Goal: Transaction & Acquisition: Purchase product/service

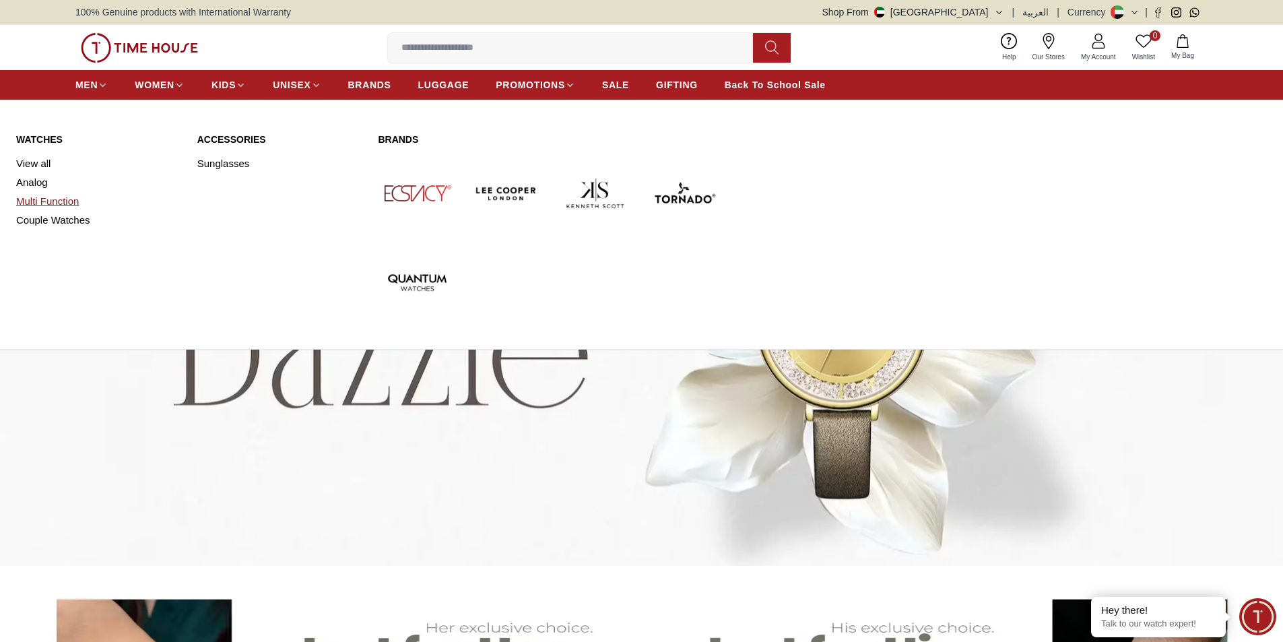
click at [34, 197] on link "Multi Function" at bounding box center [98, 201] width 165 height 19
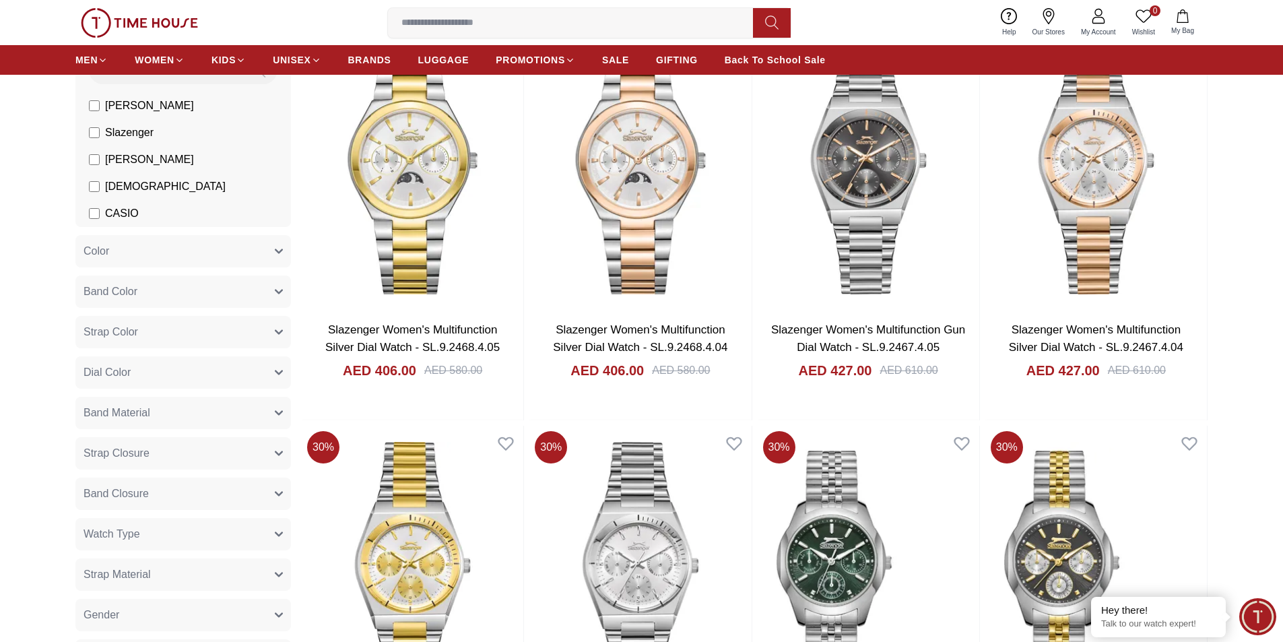
scroll to position [202, 0]
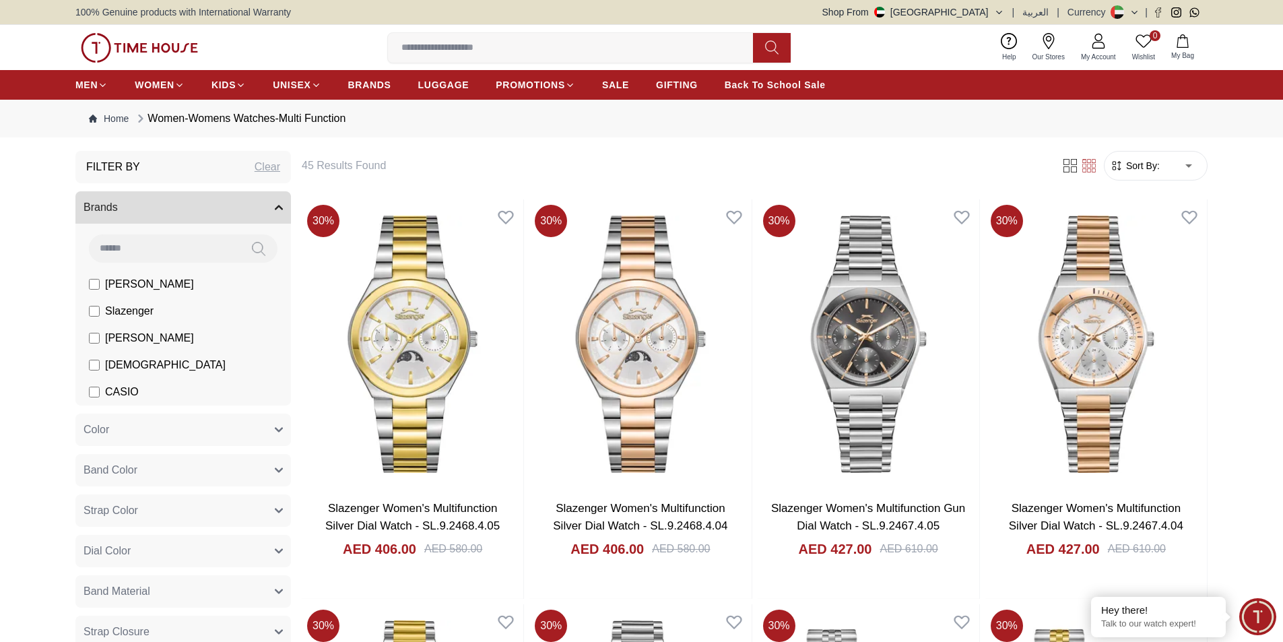
click at [166, 209] on button "Brands" at bounding box center [183, 207] width 216 height 32
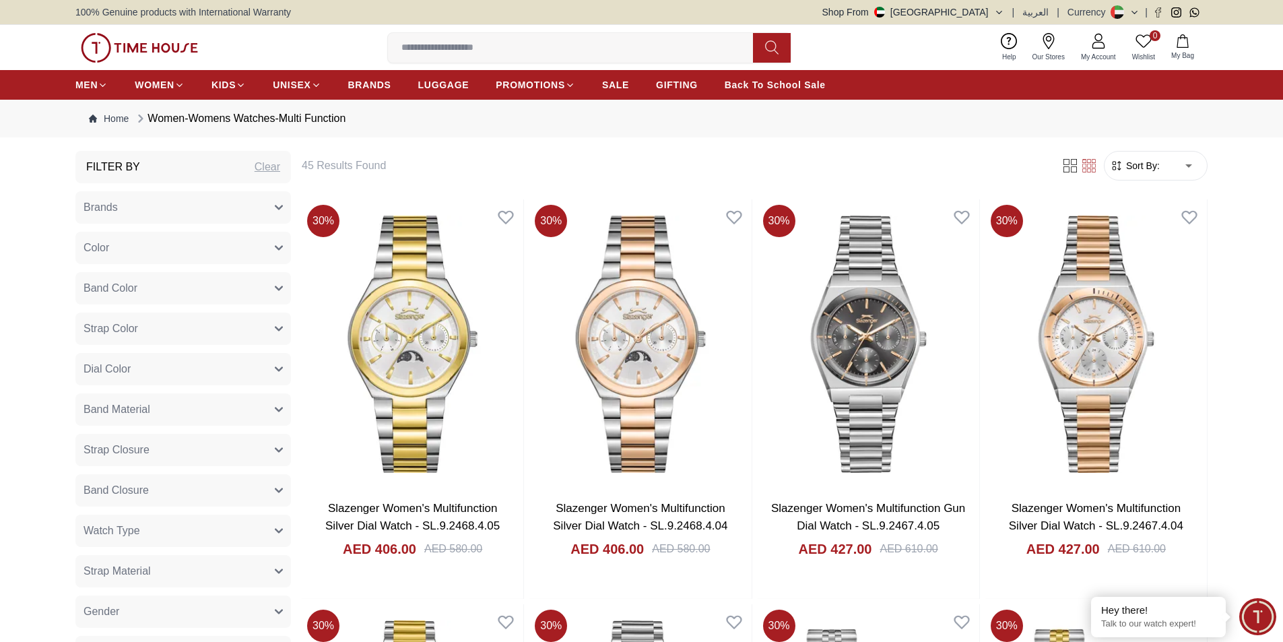
click at [163, 209] on button "Brands" at bounding box center [183, 207] width 216 height 32
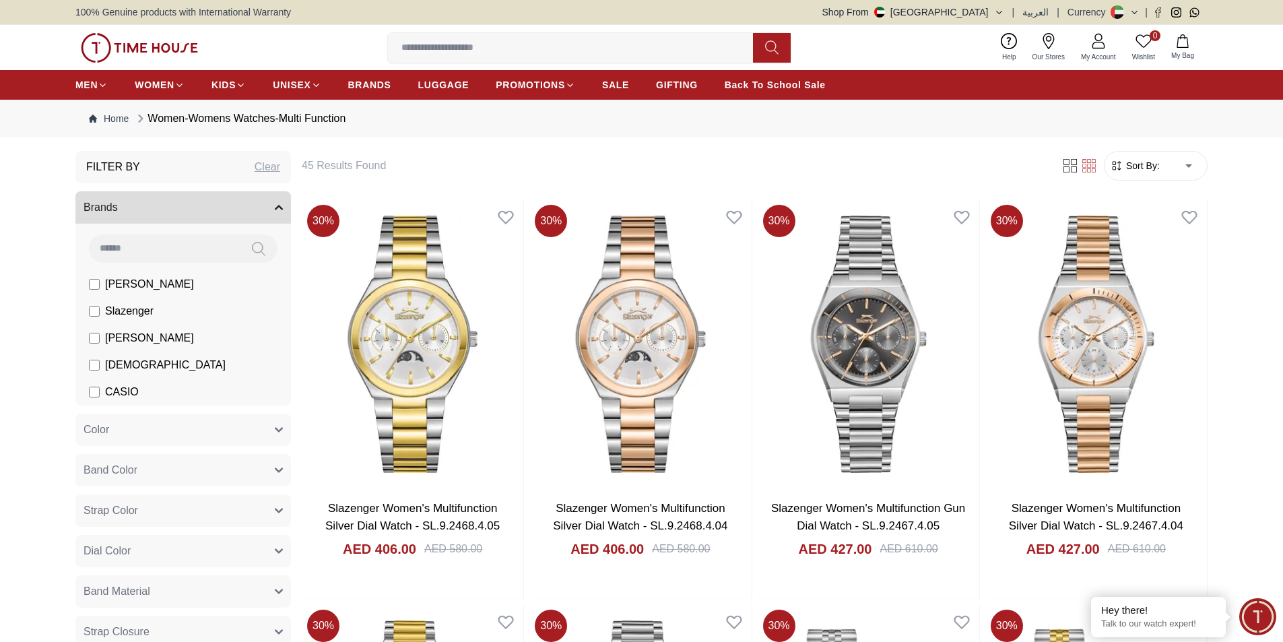
click at [139, 200] on button "Brands" at bounding box center [183, 207] width 216 height 32
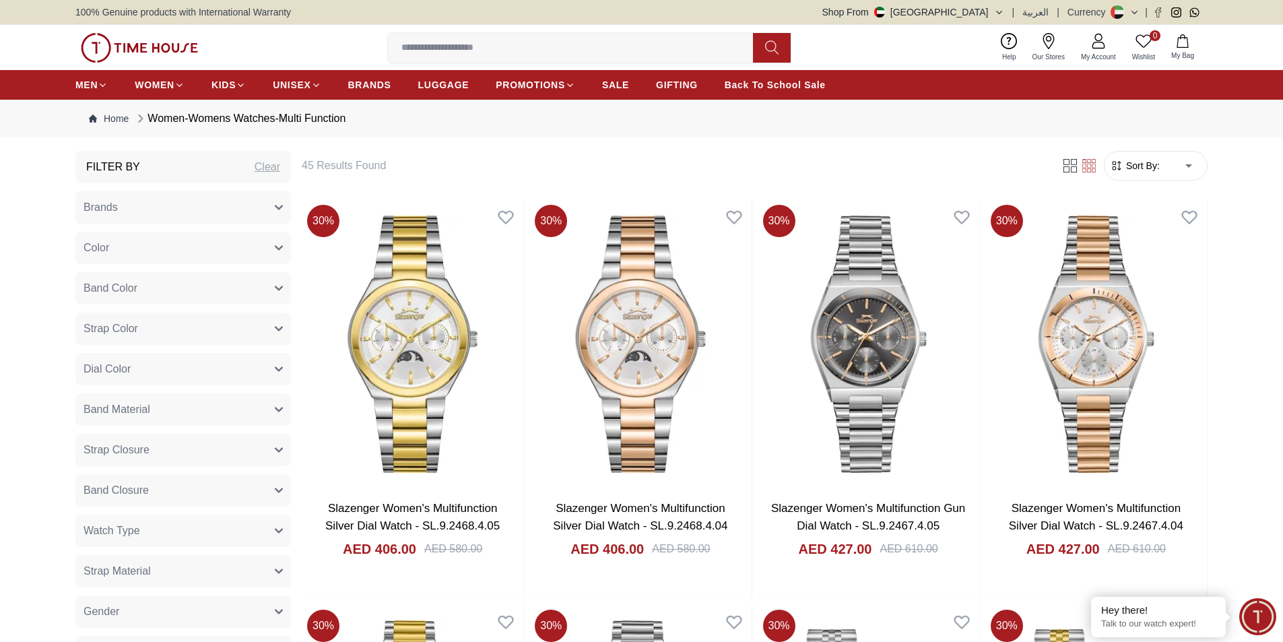
click at [137, 210] on button "Brands" at bounding box center [183, 207] width 216 height 32
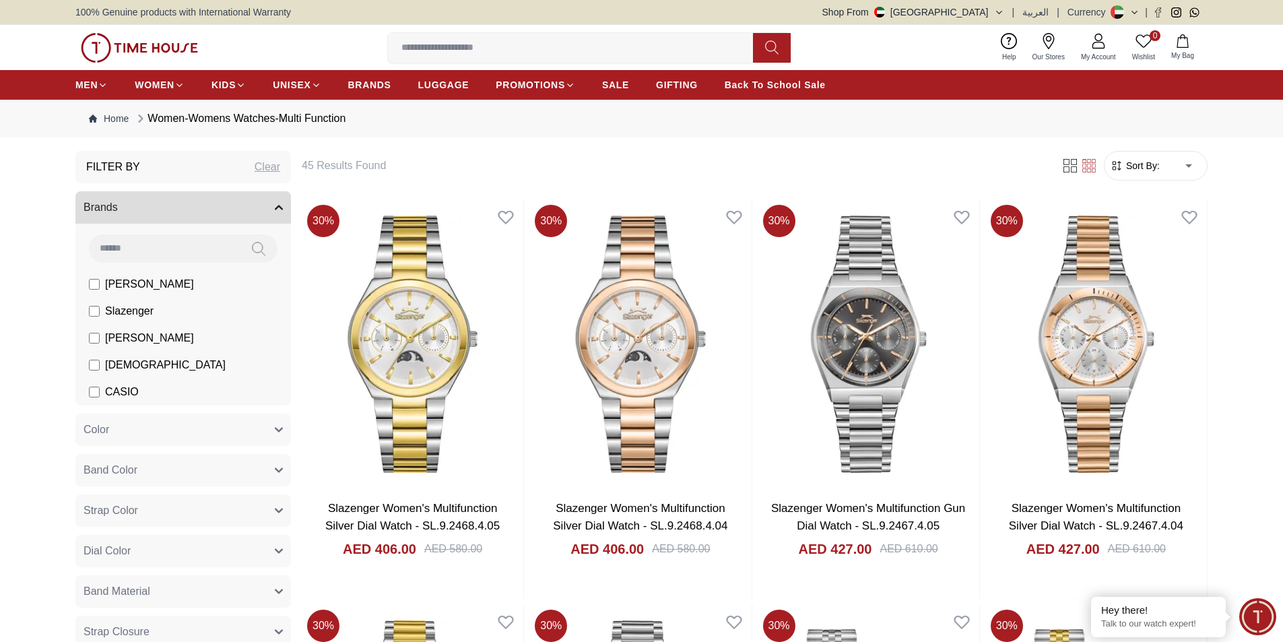
click at [131, 236] on input at bounding box center [164, 247] width 151 height 27
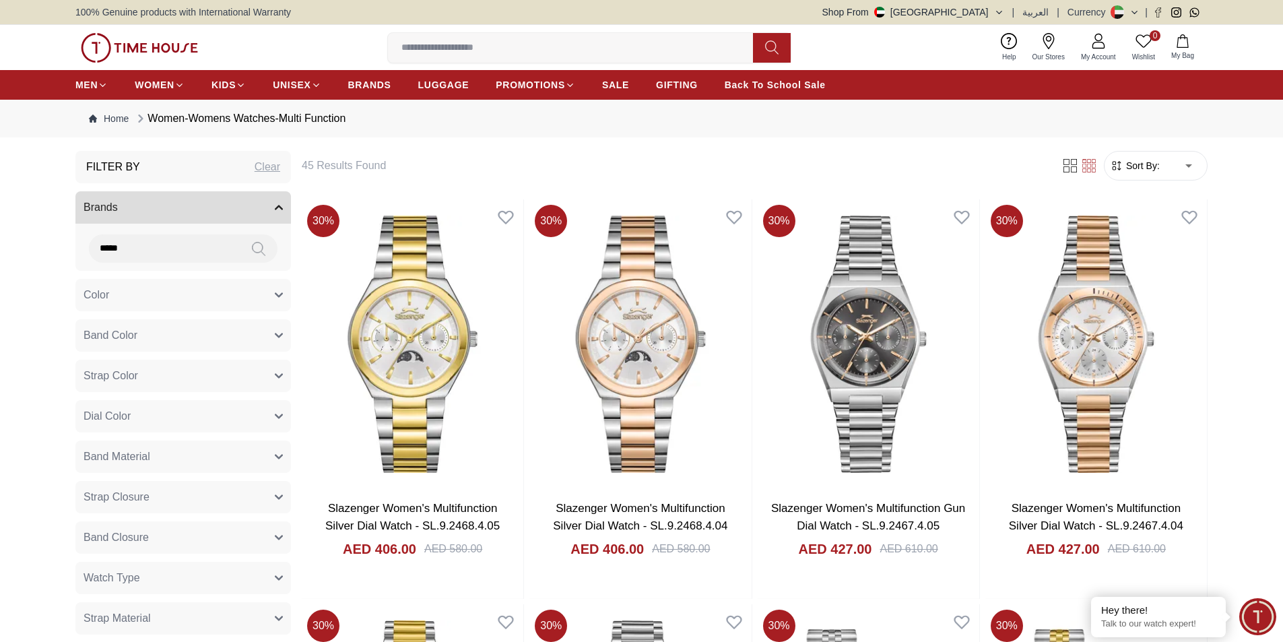
type input "*****"
click at [260, 249] on icon at bounding box center [258, 248] width 13 height 15
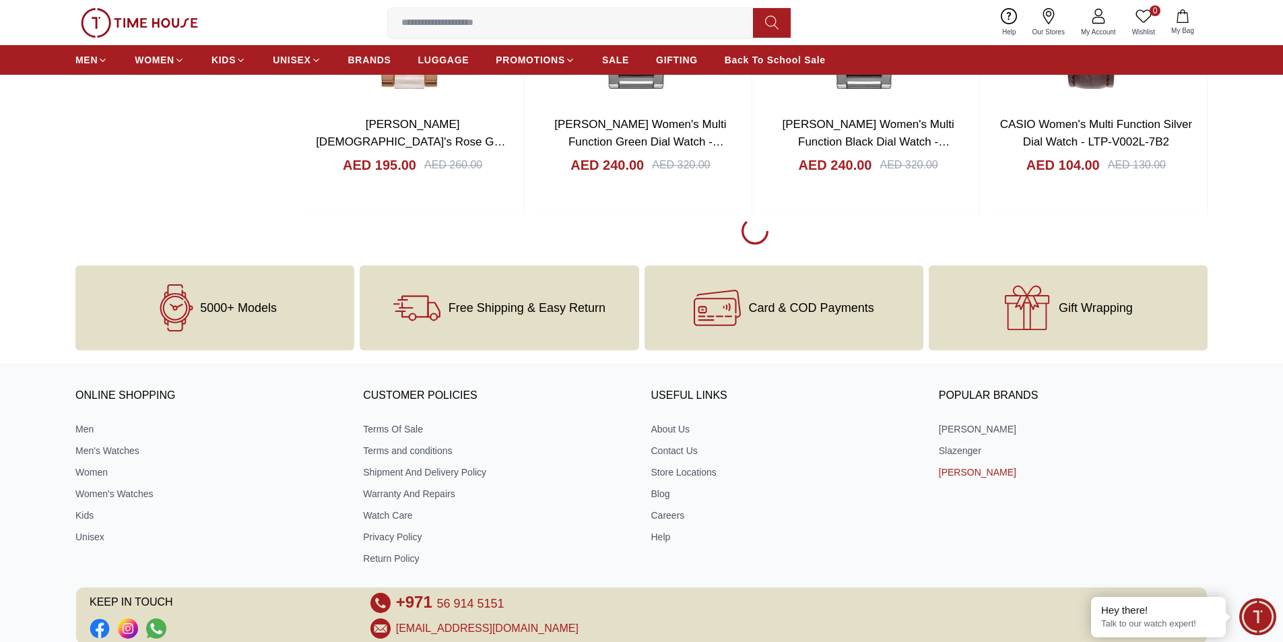
scroll to position [1886, 0]
